Goal: Task Accomplishment & Management: Manage account settings

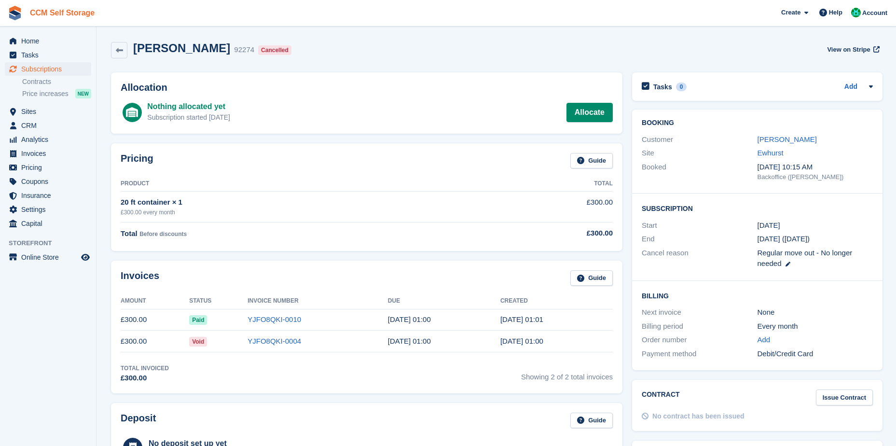
click at [39, 17] on link "CCM Self Storage" at bounding box center [62, 13] width 72 height 16
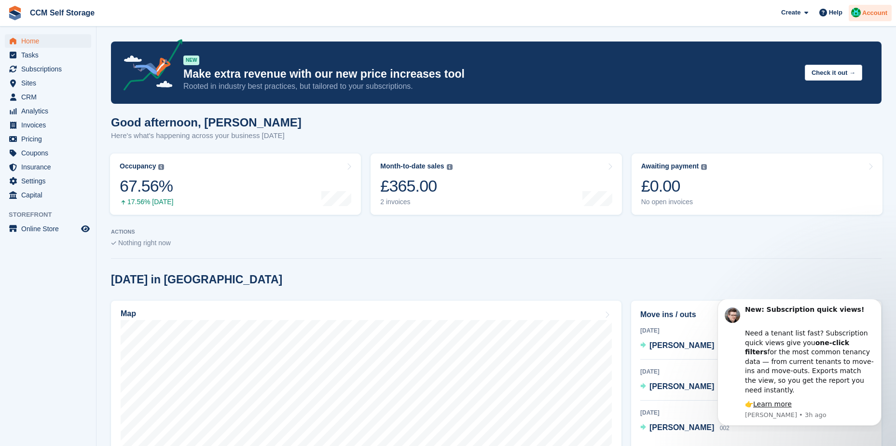
click at [871, 12] on span "Account" at bounding box center [874, 13] width 25 height 10
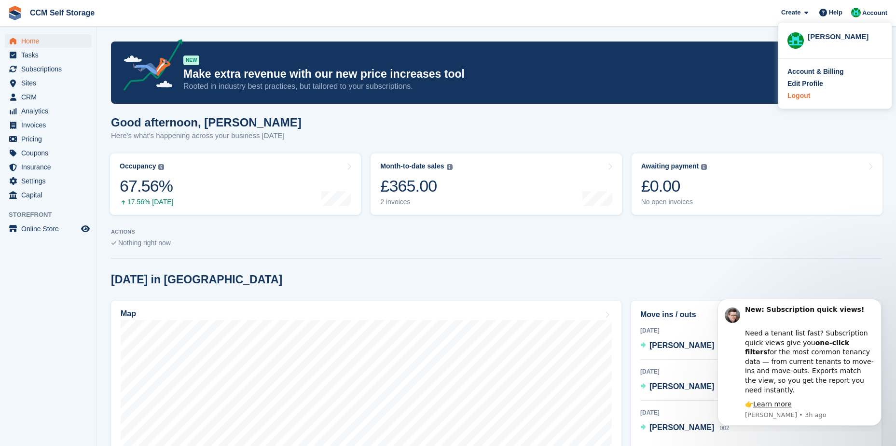
click at [803, 92] on div "Logout" at bounding box center [799, 96] width 23 height 10
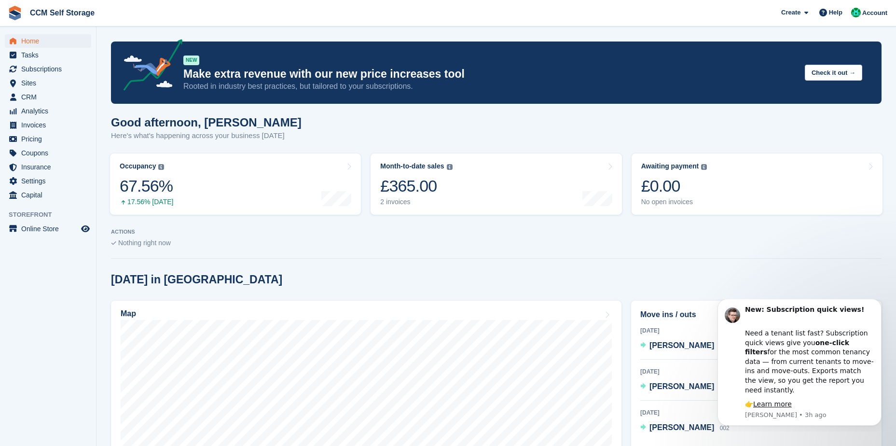
click at [266, 250] on section "Signed in successfully. NEW Make extra revenue with our new price increases too…" at bounding box center [497, 346] width 800 height 692
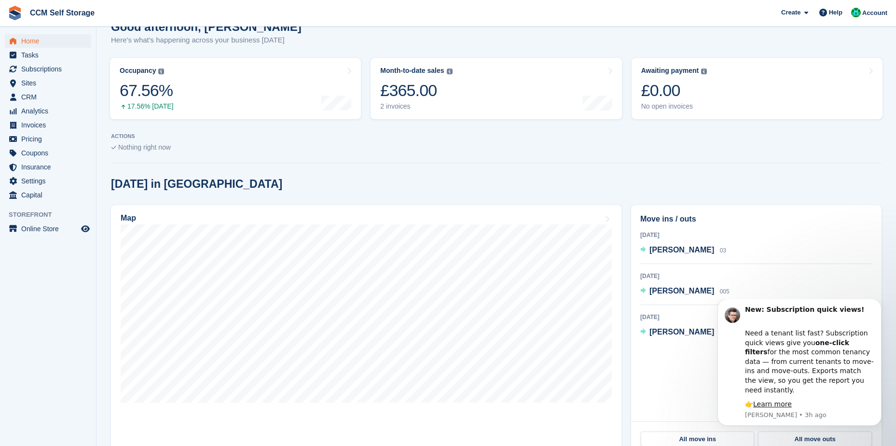
scroll to position [145, 0]
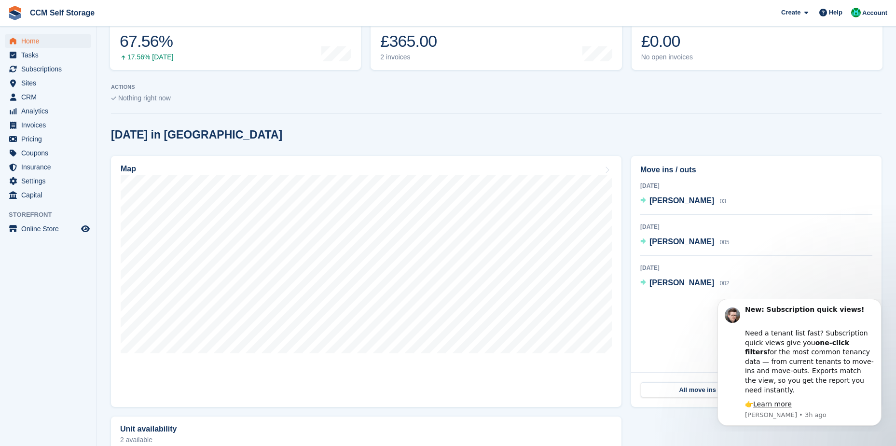
drag, startPoint x: 253, startPoint y: 0, endPoint x: 783, endPoint y: 110, distance: 540.6
click at [783, 110] on section "Signed in successfully. NEW Make extra revenue with our new price increases too…" at bounding box center [497, 201] width 800 height 692
